Goal: Transaction & Acquisition: Subscribe to service/newsletter

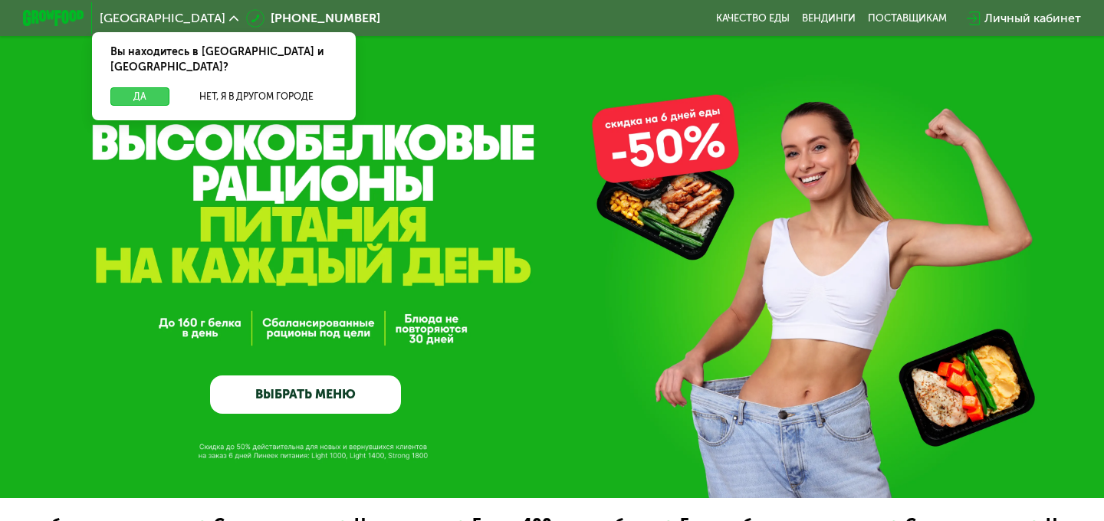
click at [140, 87] on button "Да" at bounding box center [139, 96] width 59 height 18
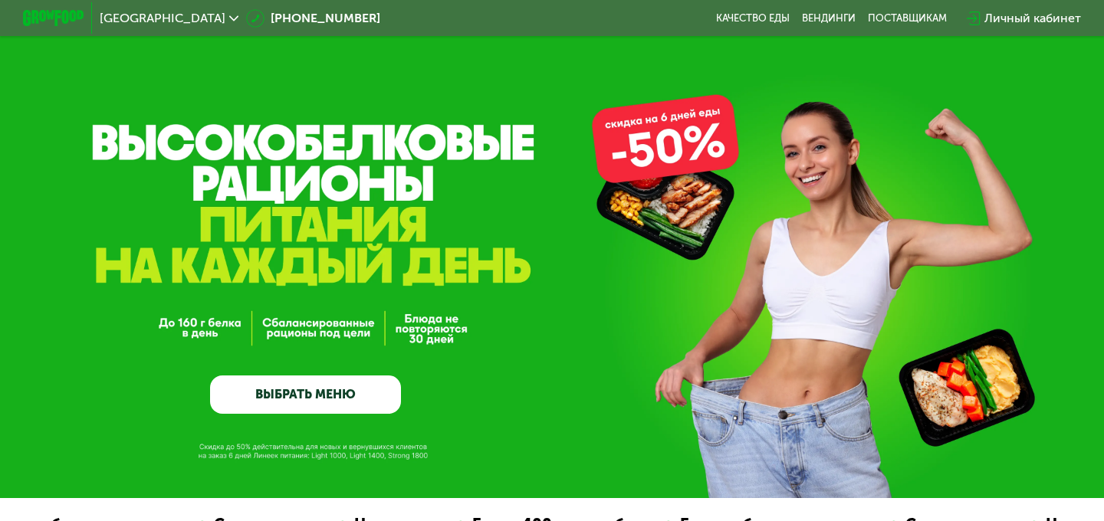
click at [349, 386] on link "ВЫБРАТЬ МЕНЮ" at bounding box center [305, 395] width 191 height 38
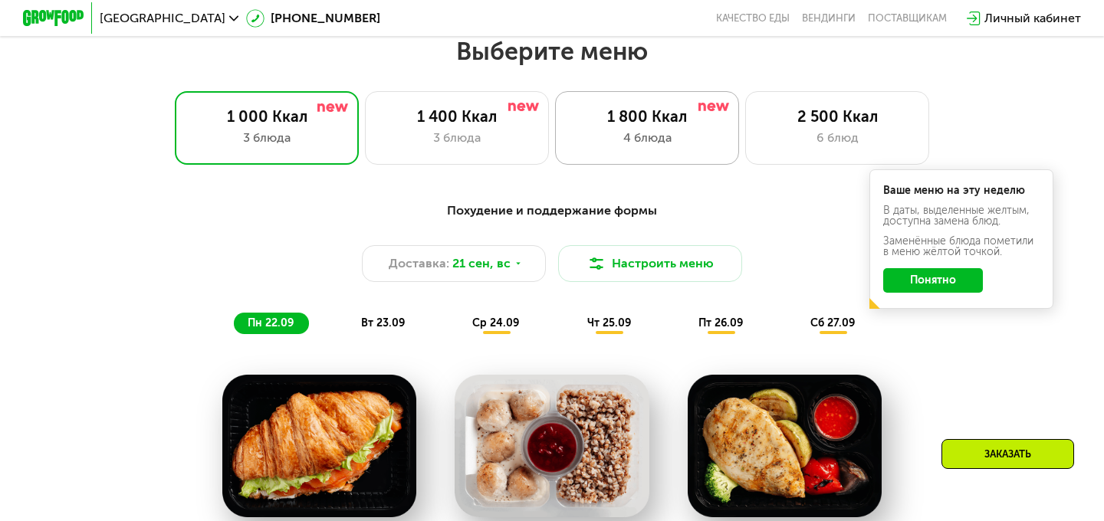
scroll to position [907, 0]
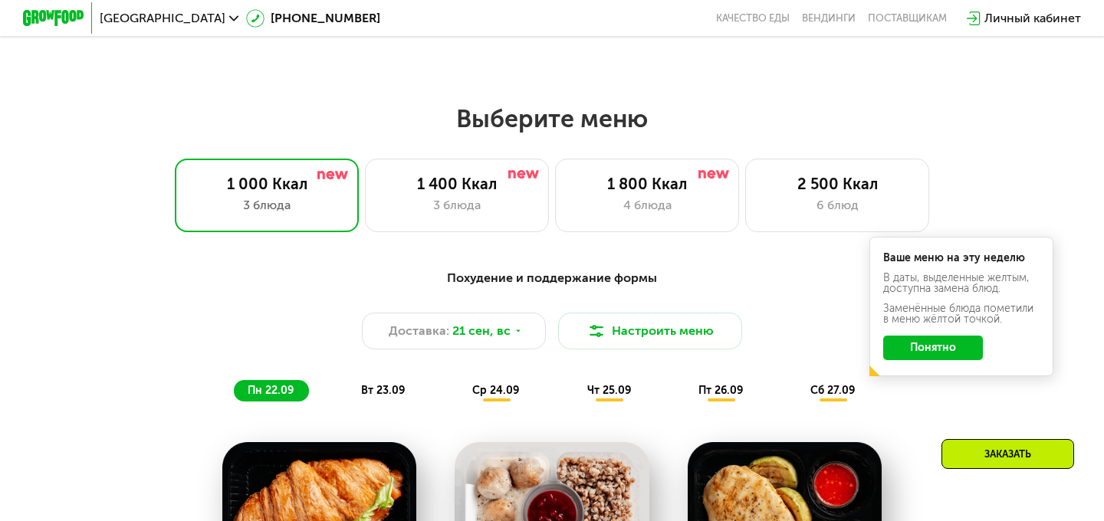
click at [659, 235] on div "Выберите меню 1 000 Ккал 3 блюда 1 400 Ккал 3 блюда 1 800 Ккал 4 блюда 2 500 Кк…" at bounding box center [552, 518] width 1104 height 831
click at [629, 200] on div "4 блюда" at bounding box center [647, 205] width 152 height 18
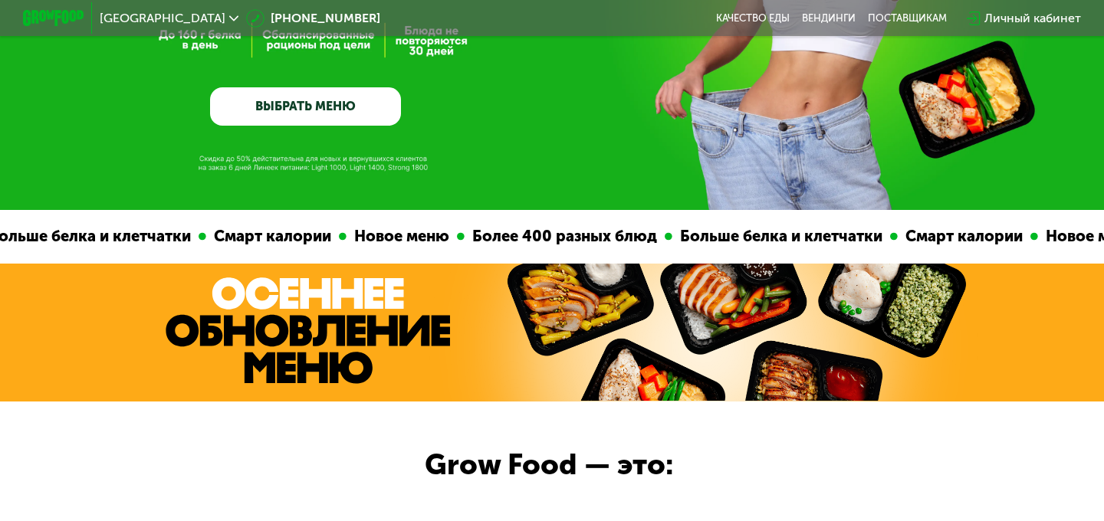
scroll to position [0, 0]
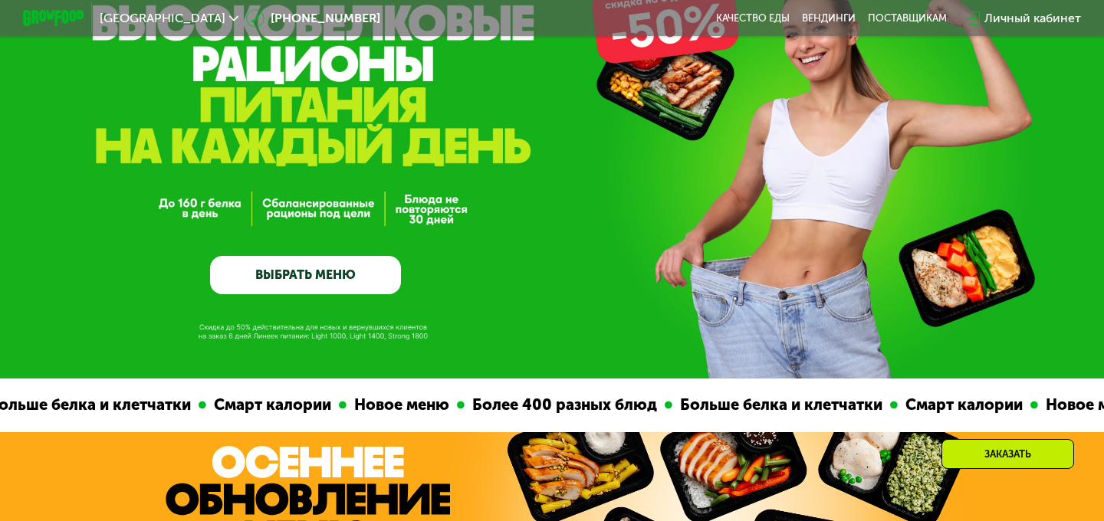
click at [286, 267] on link "ВЫБРАТЬ МЕНЮ" at bounding box center [305, 275] width 191 height 38
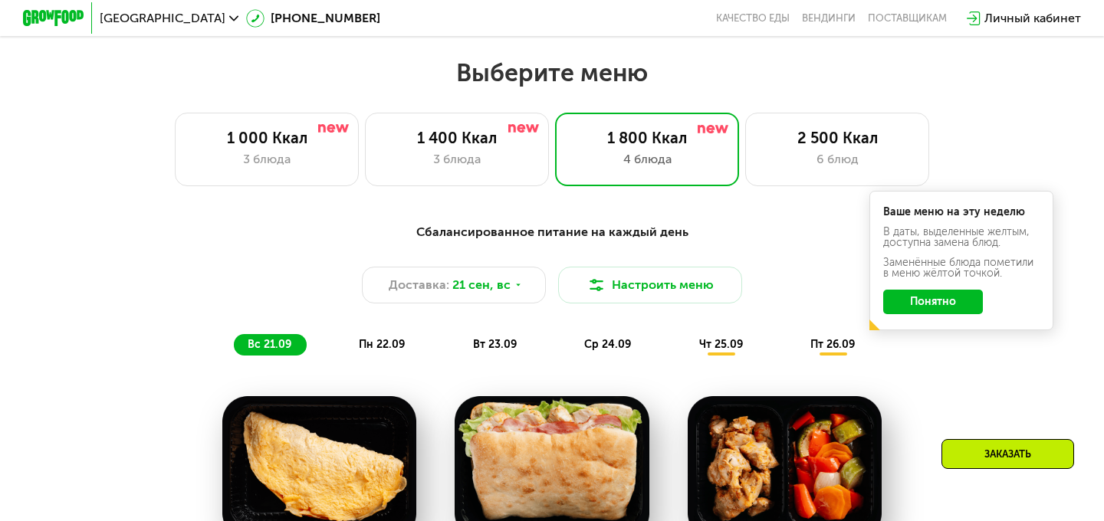
scroll to position [974, 0]
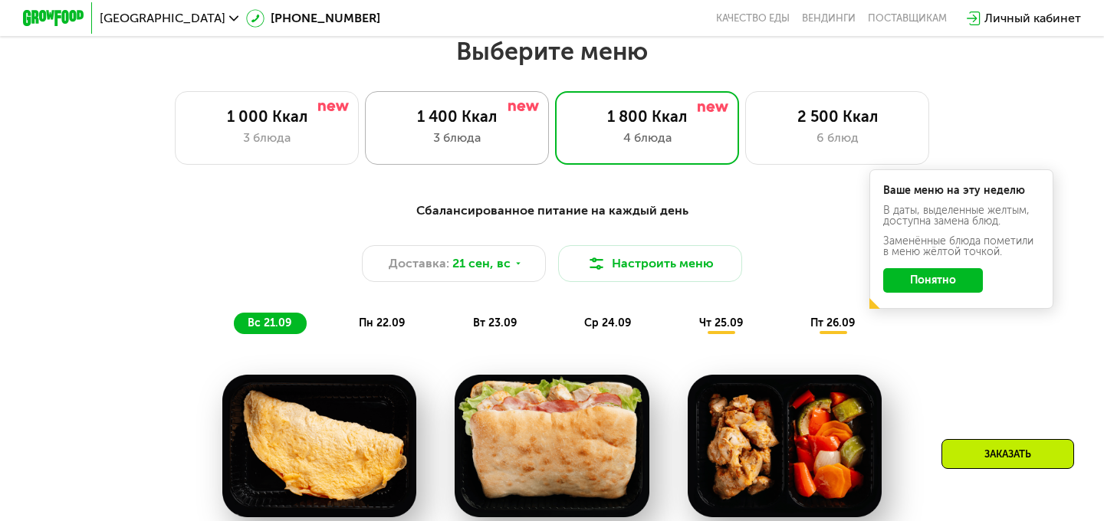
click at [476, 140] on div "3 блюда" at bounding box center [457, 138] width 152 height 18
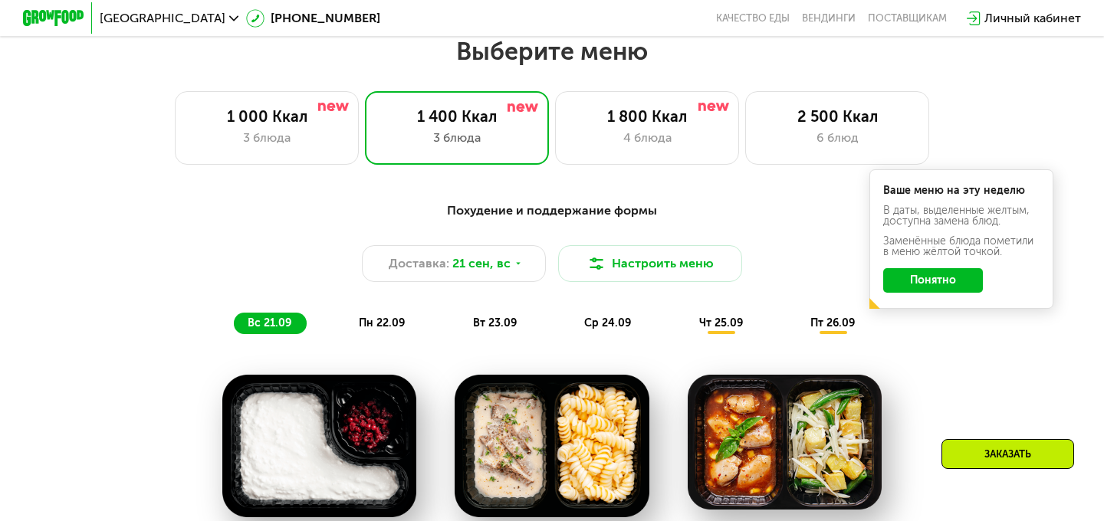
click at [963, 286] on button "Понятно" at bounding box center [933, 280] width 100 height 25
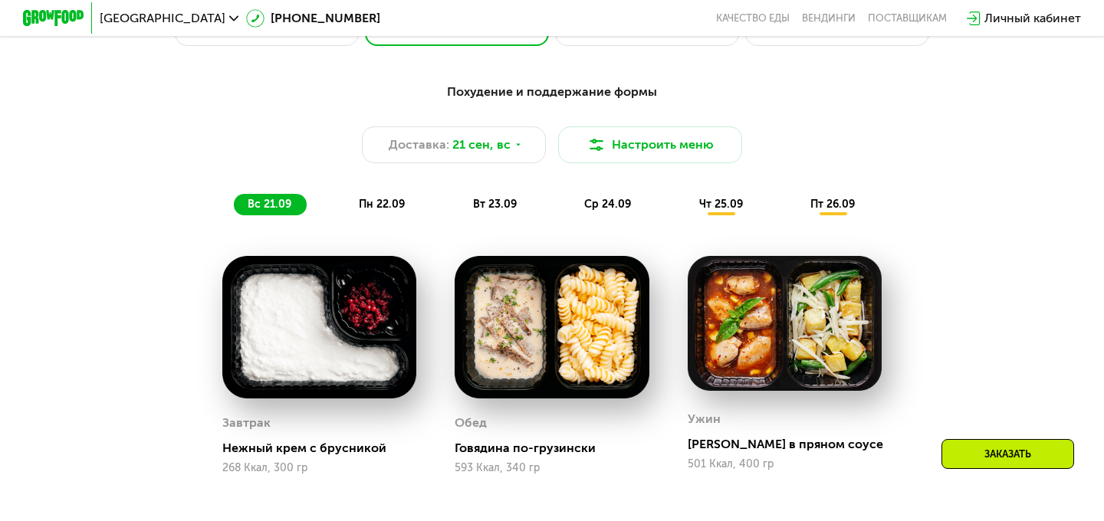
scroll to position [1073, 0]
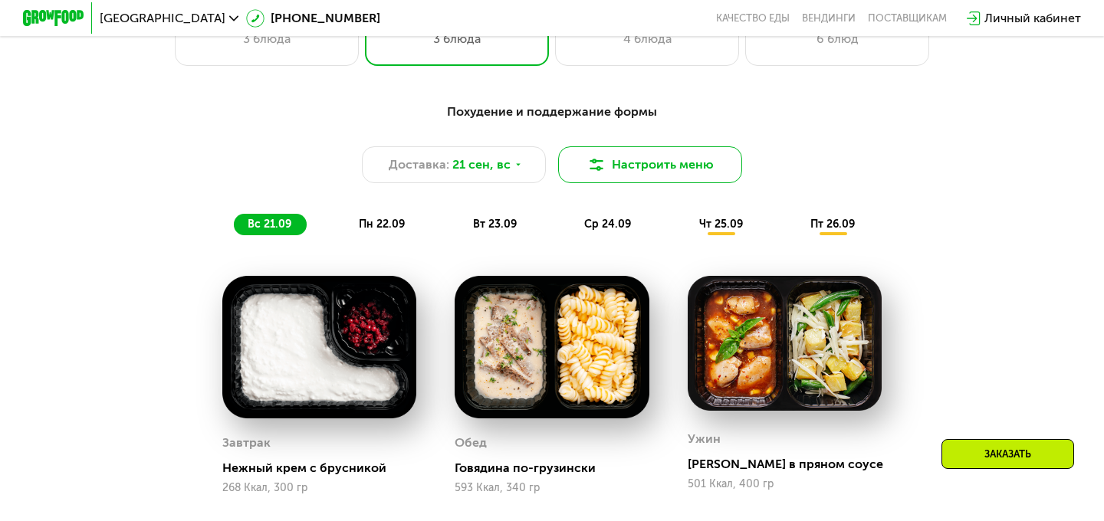
click at [622, 176] on button "Настроить меню" at bounding box center [650, 164] width 184 height 37
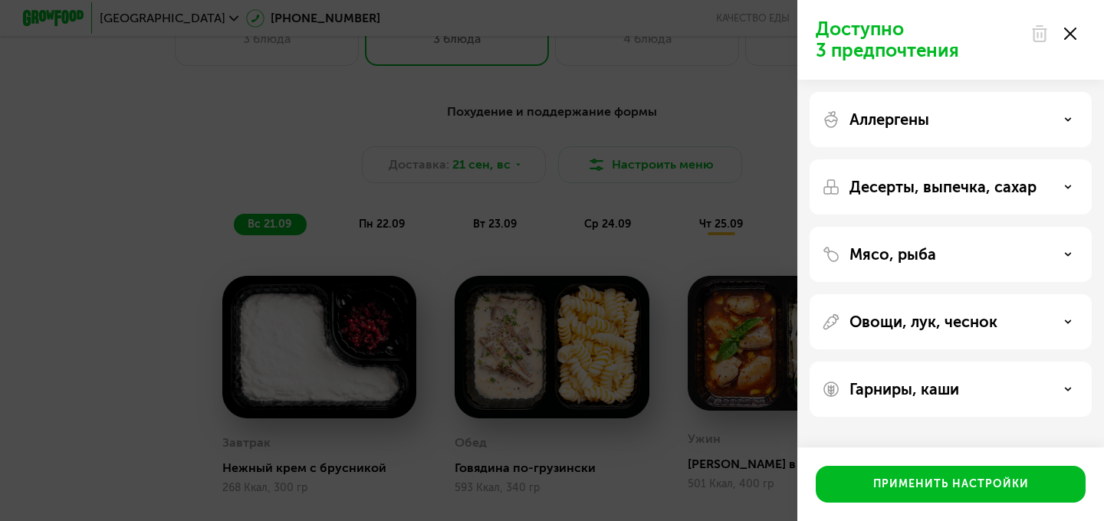
click at [950, 125] on div "Аллергены" at bounding box center [951, 119] width 258 height 18
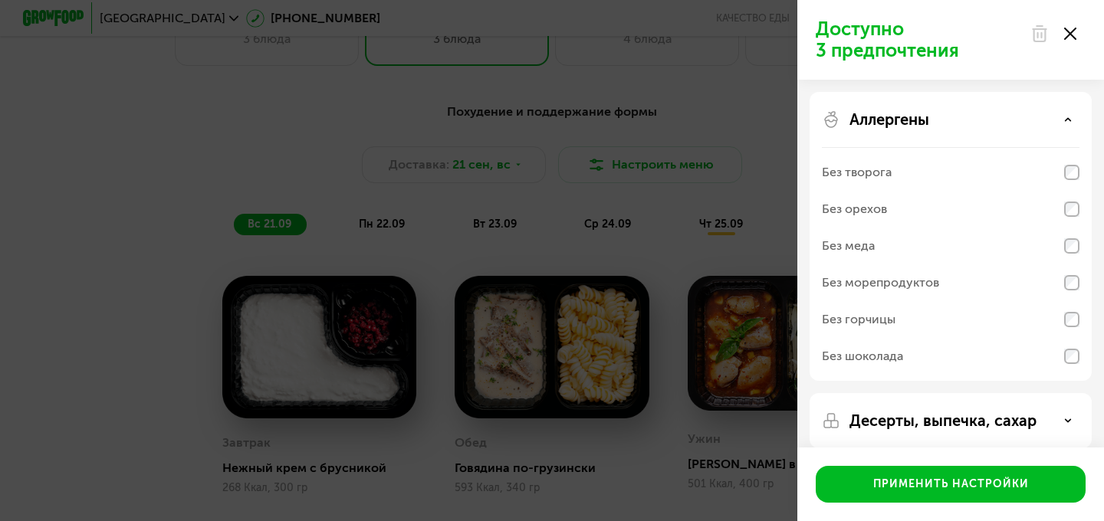
click at [950, 125] on div "Аллергены" at bounding box center [951, 119] width 258 height 18
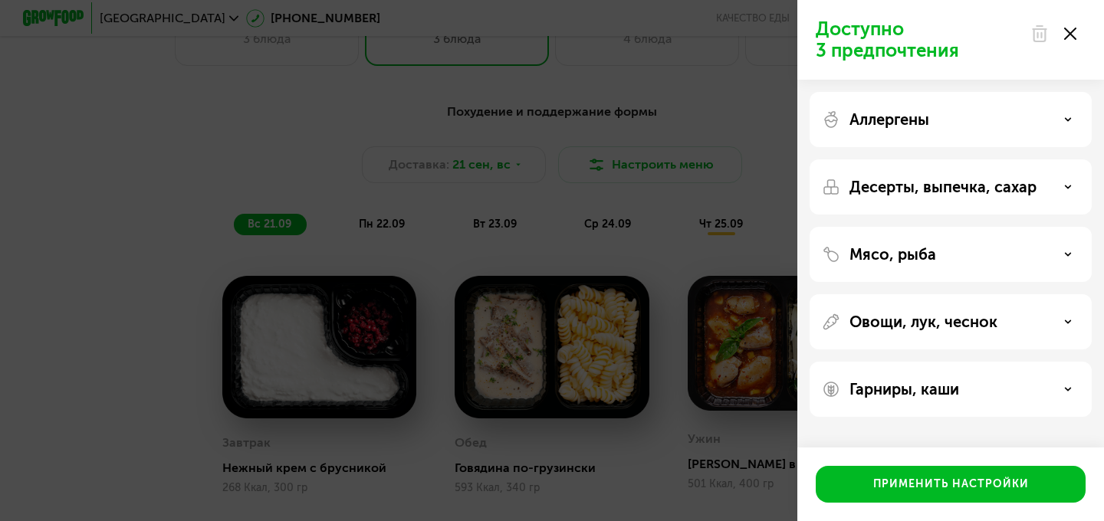
click at [933, 195] on p "Десерты, выпечка, сахар" at bounding box center [942, 187] width 187 height 18
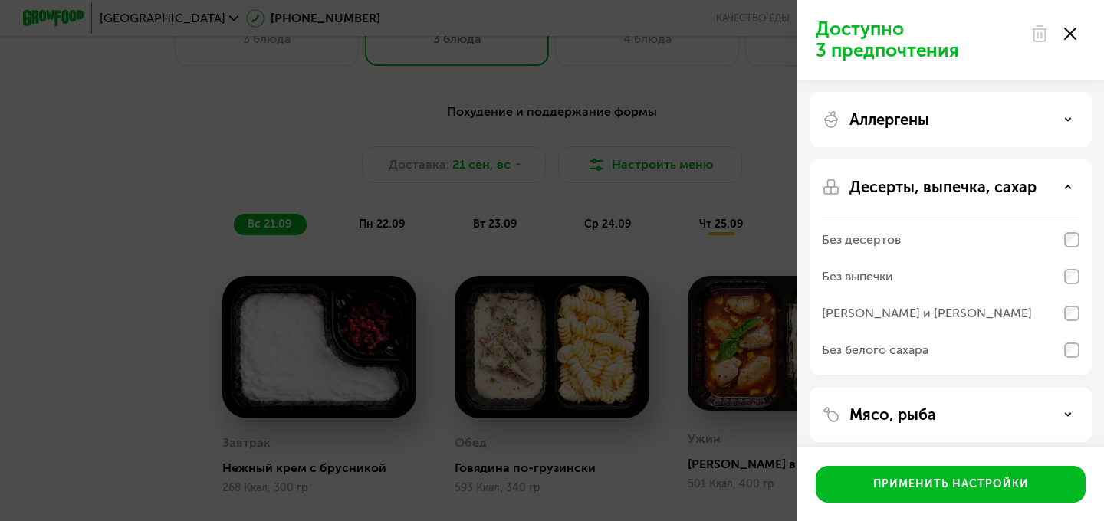
click at [949, 182] on p "Десерты, выпечка, сахар" at bounding box center [942, 187] width 187 height 18
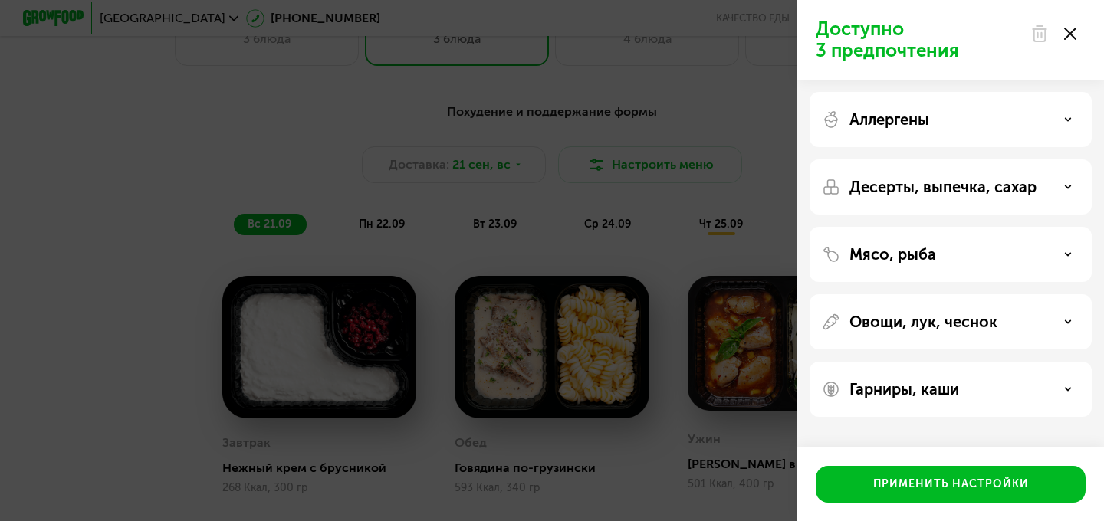
click at [944, 246] on div "Мясо, рыба" at bounding box center [951, 254] width 258 height 18
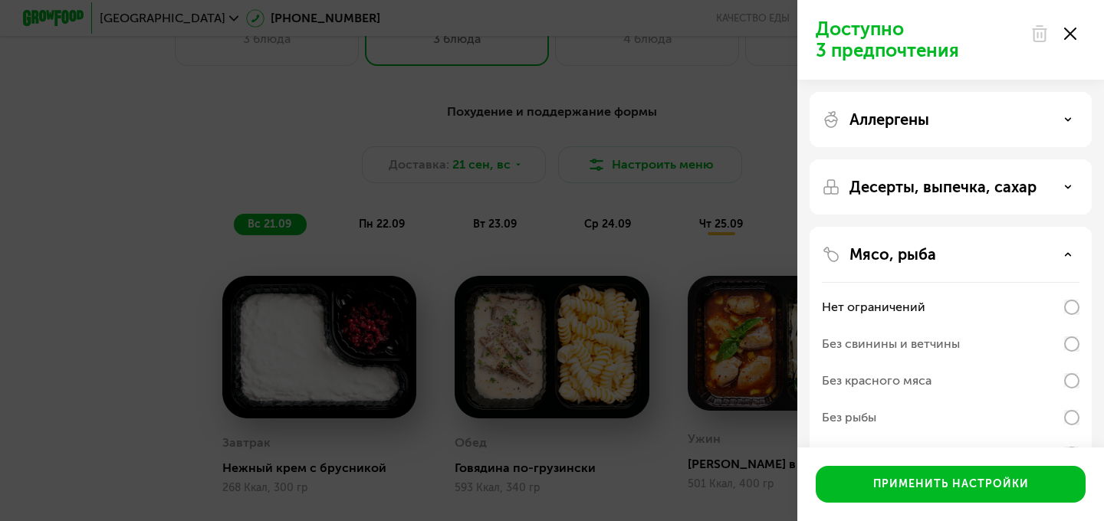
click at [944, 246] on div "Мясо, рыба" at bounding box center [951, 254] width 258 height 18
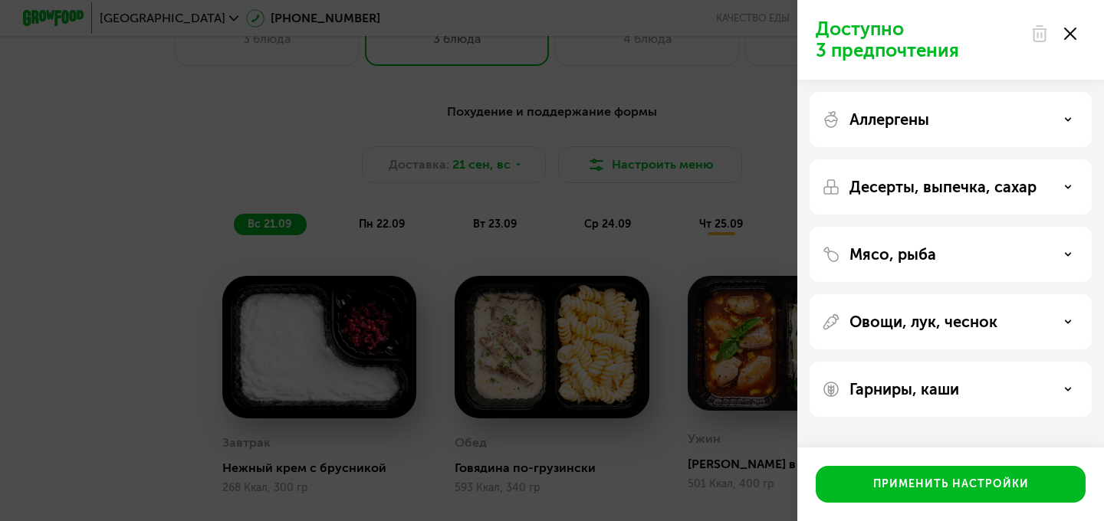
click at [934, 339] on div "Овощи, лук, чеснок" at bounding box center [950, 321] width 282 height 55
click at [933, 326] on p "Овощи, лук, чеснок" at bounding box center [923, 322] width 148 height 18
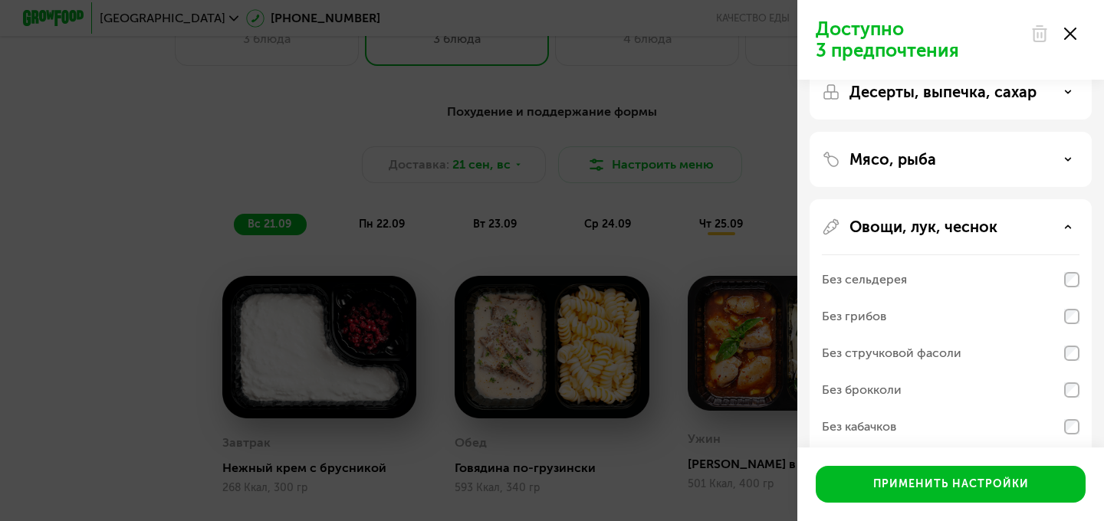
scroll to position [255, 0]
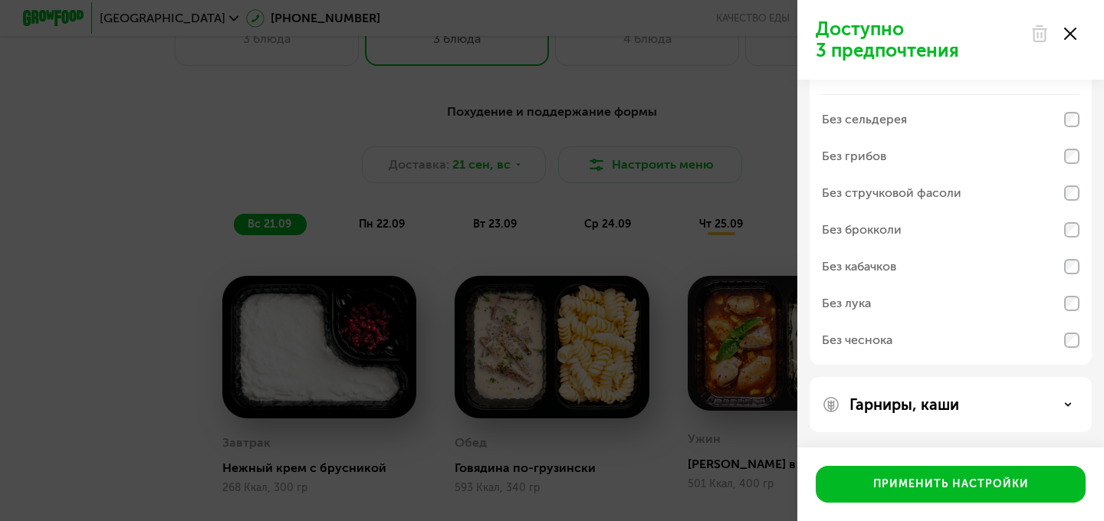
click at [925, 412] on p "Гарниры, каши" at bounding box center [904, 404] width 110 height 18
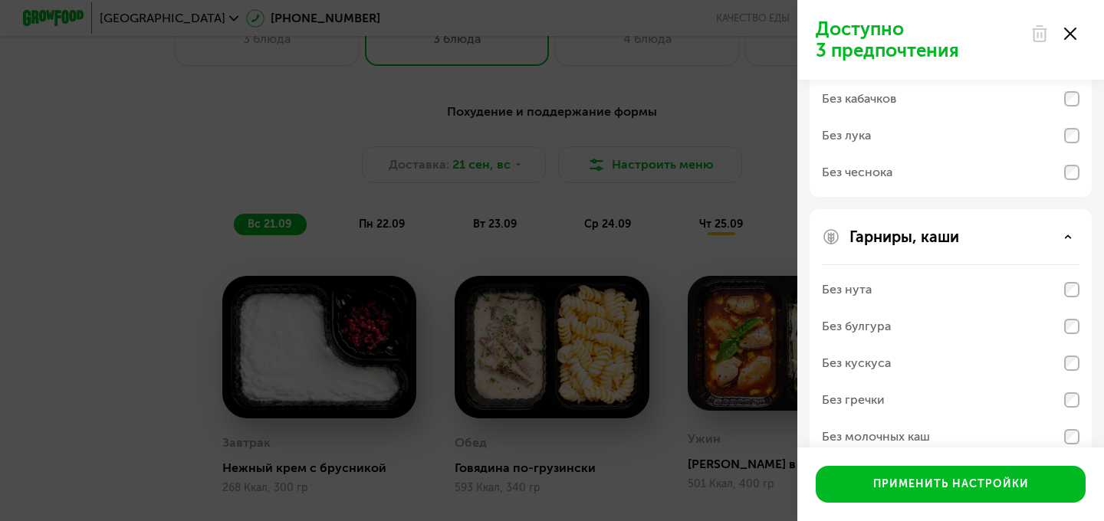
scroll to position [452, 0]
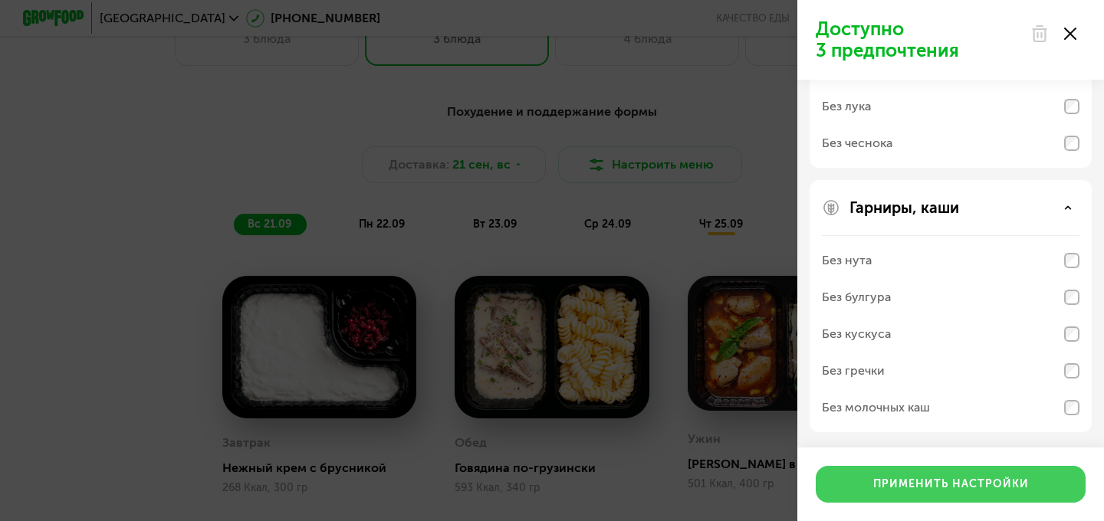
click at [934, 469] on button "Применить настройки" at bounding box center [950, 484] width 270 height 37
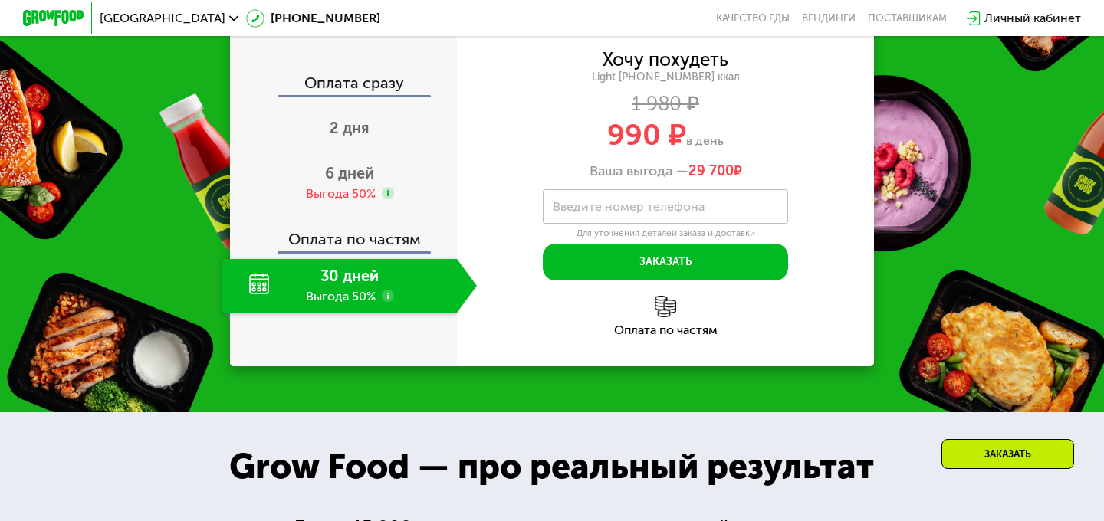
scroll to position [1486, 0]
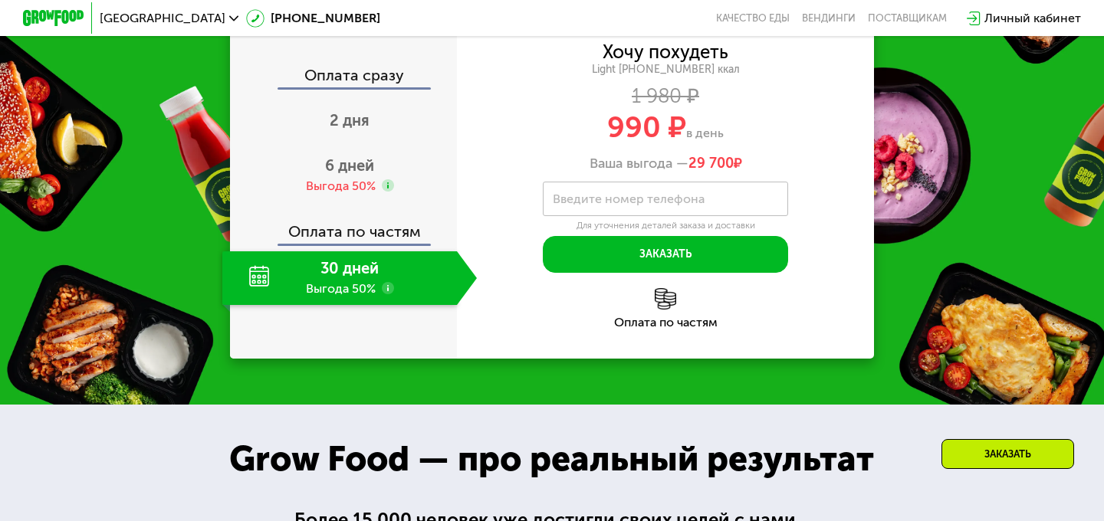
click at [386, 287] on use at bounding box center [388, 288] width 12 height 12
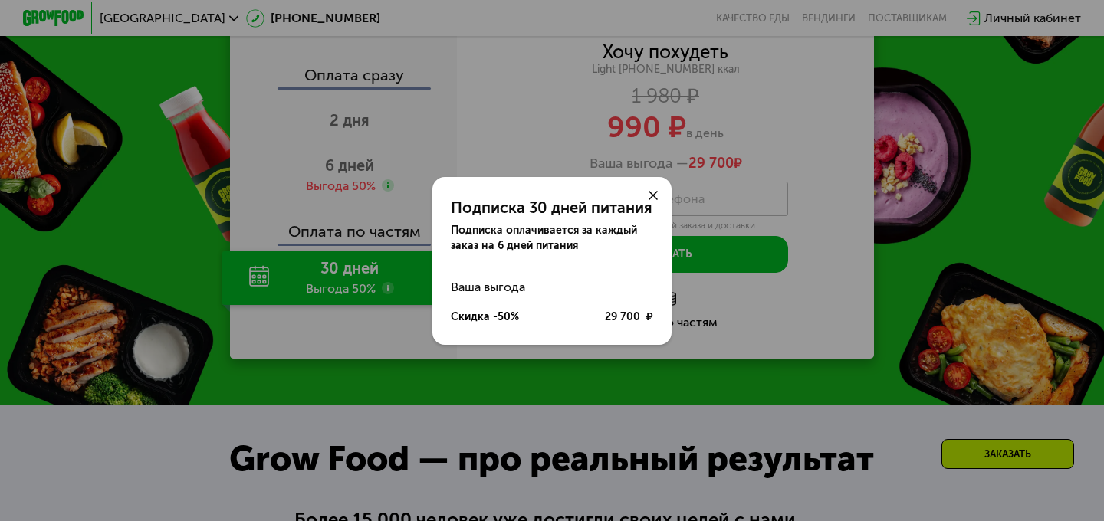
click at [657, 197] on icon at bounding box center [652, 195] width 9 height 9
